Goal: Task Accomplishment & Management: Use online tool/utility

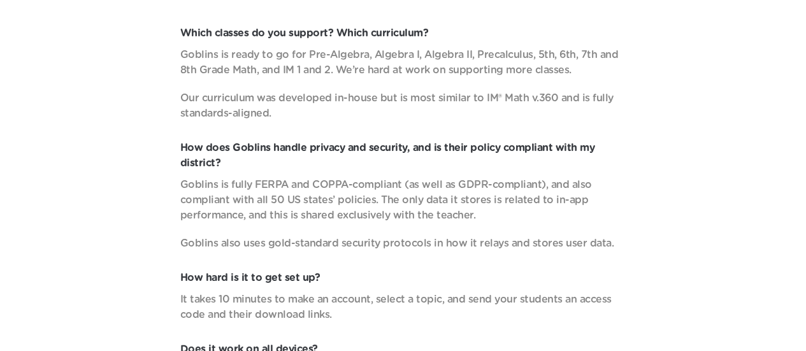
scroll to position [4546, 0]
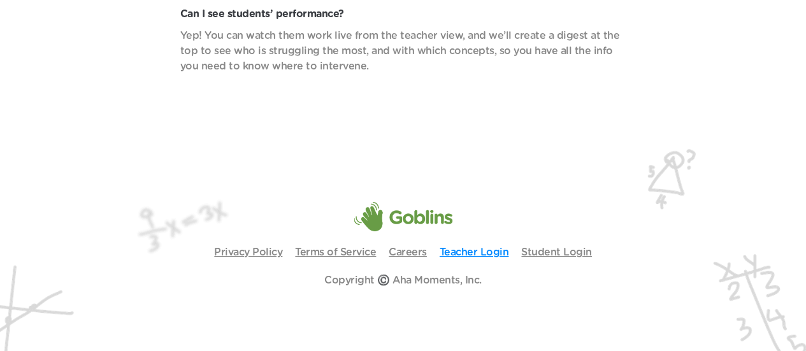
click at [467, 253] on link "Teacher Login" at bounding box center [474, 252] width 69 height 10
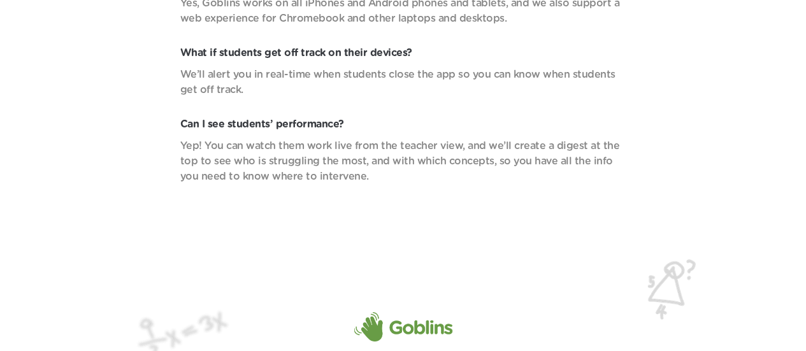
scroll to position [4546, 0]
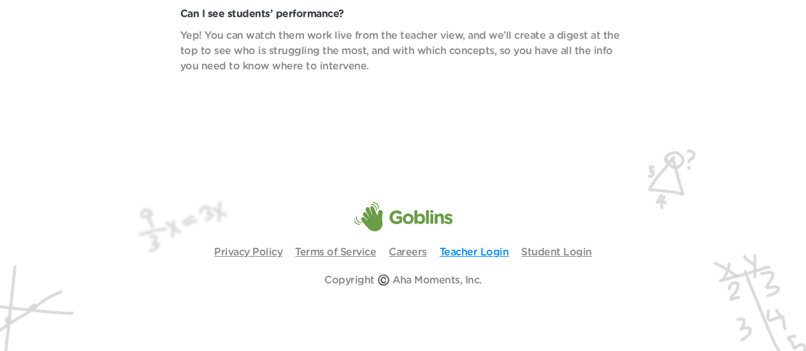
click at [473, 257] on link "Teacher Login" at bounding box center [474, 252] width 69 height 10
